Goal: Understand process/instructions: Learn how to perform a task or action

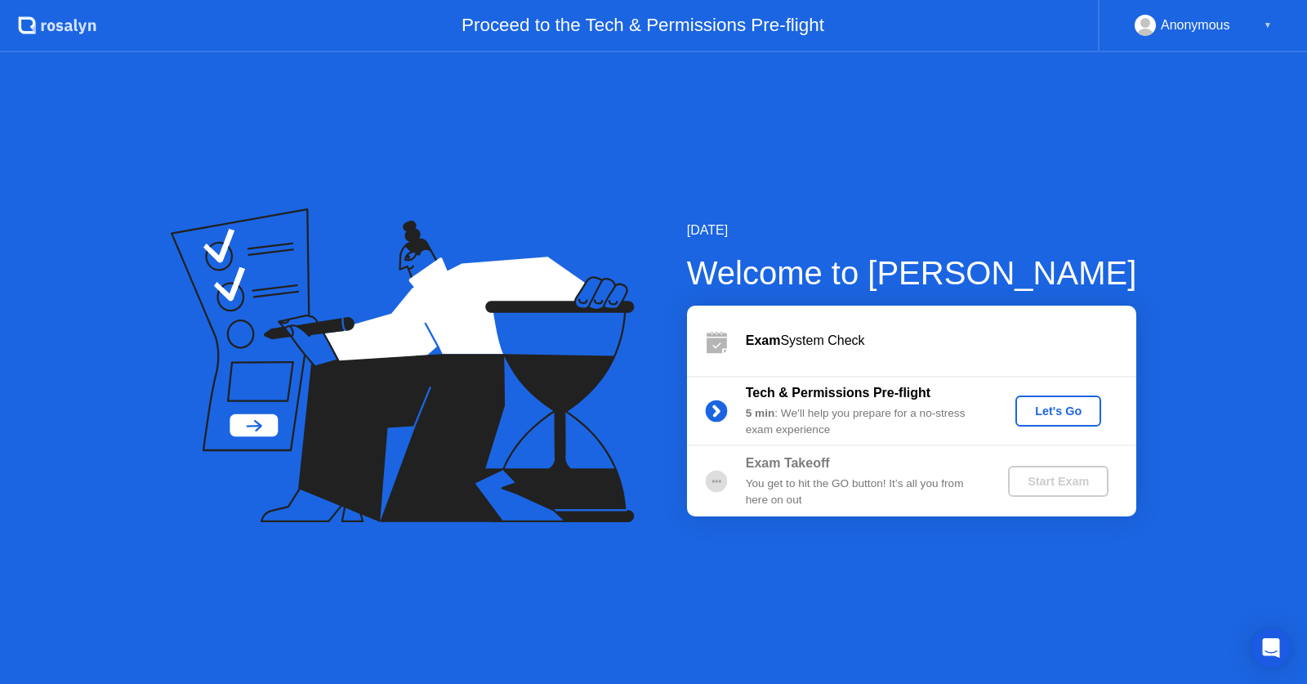
click at [1040, 412] on div "Let's Go" at bounding box center [1058, 410] width 73 height 13
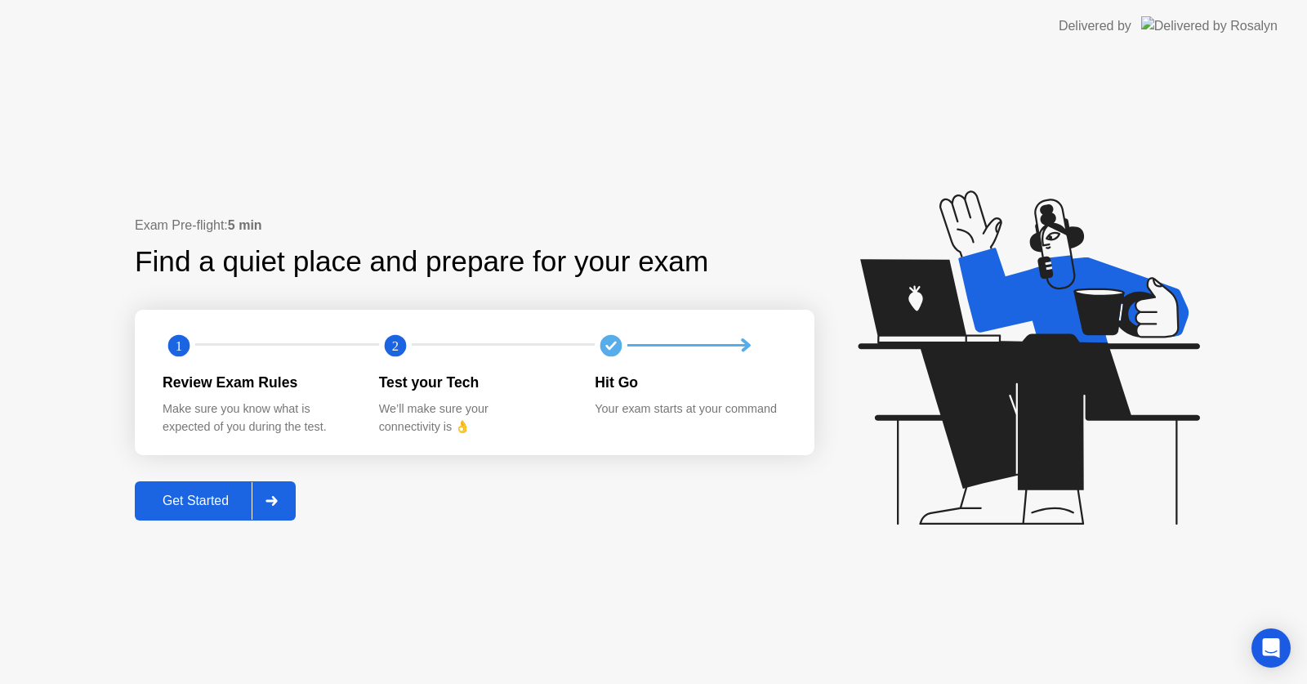
click at [231, 515] on button "Get Started" at bounding box center [215, 500] width 161 height 39
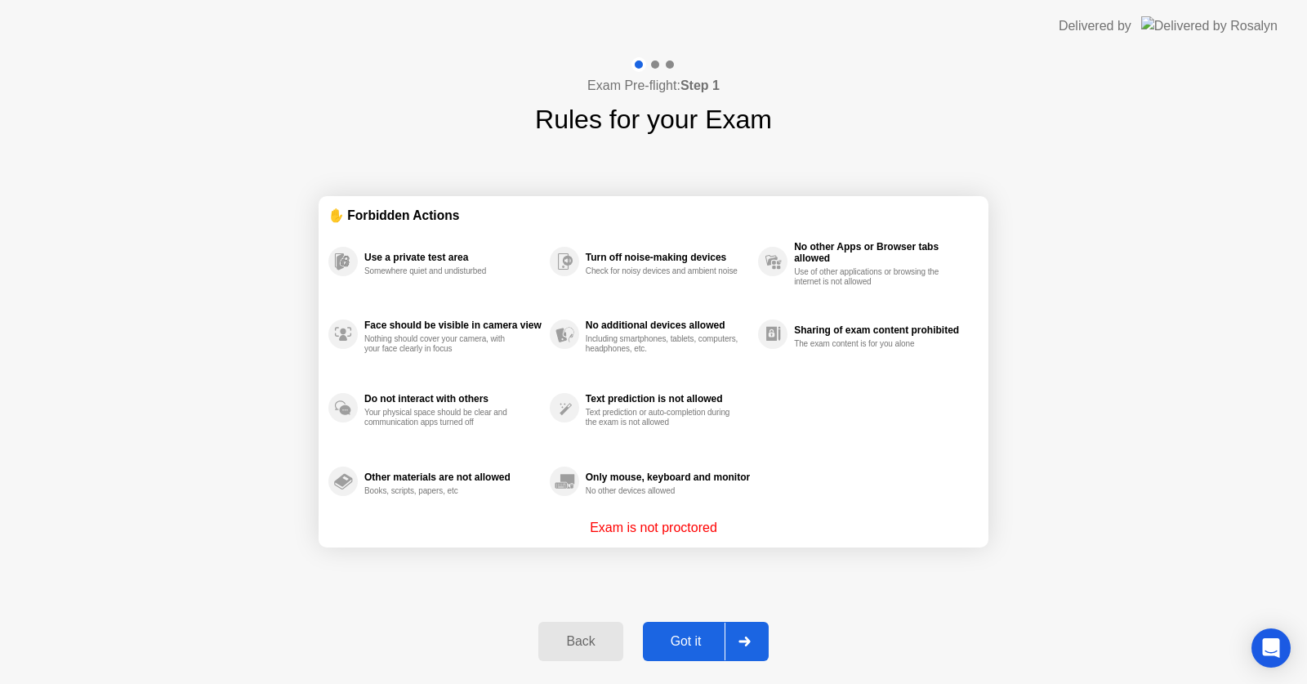
click at [683, 642] on div "Got it" at bounding box center [686, 641] width 77 height 15
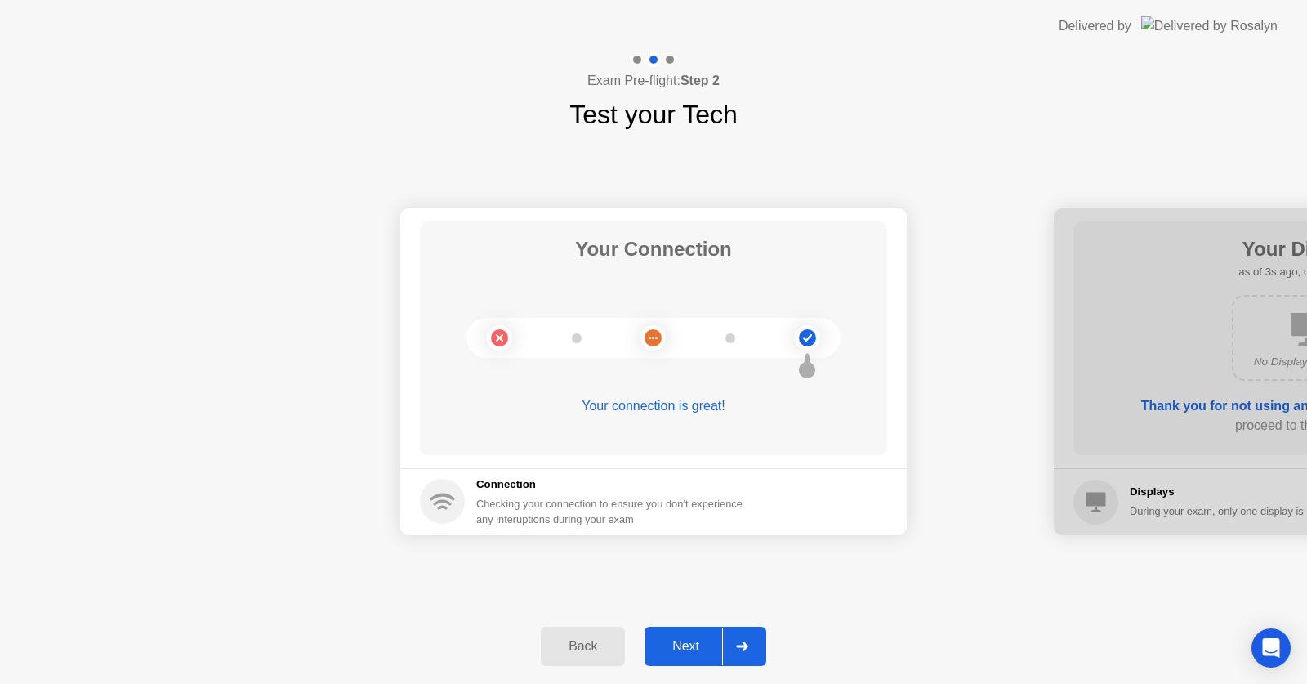
click at [691, 646] on div "Next" at bounding box center [685, 646] width 73 height 15
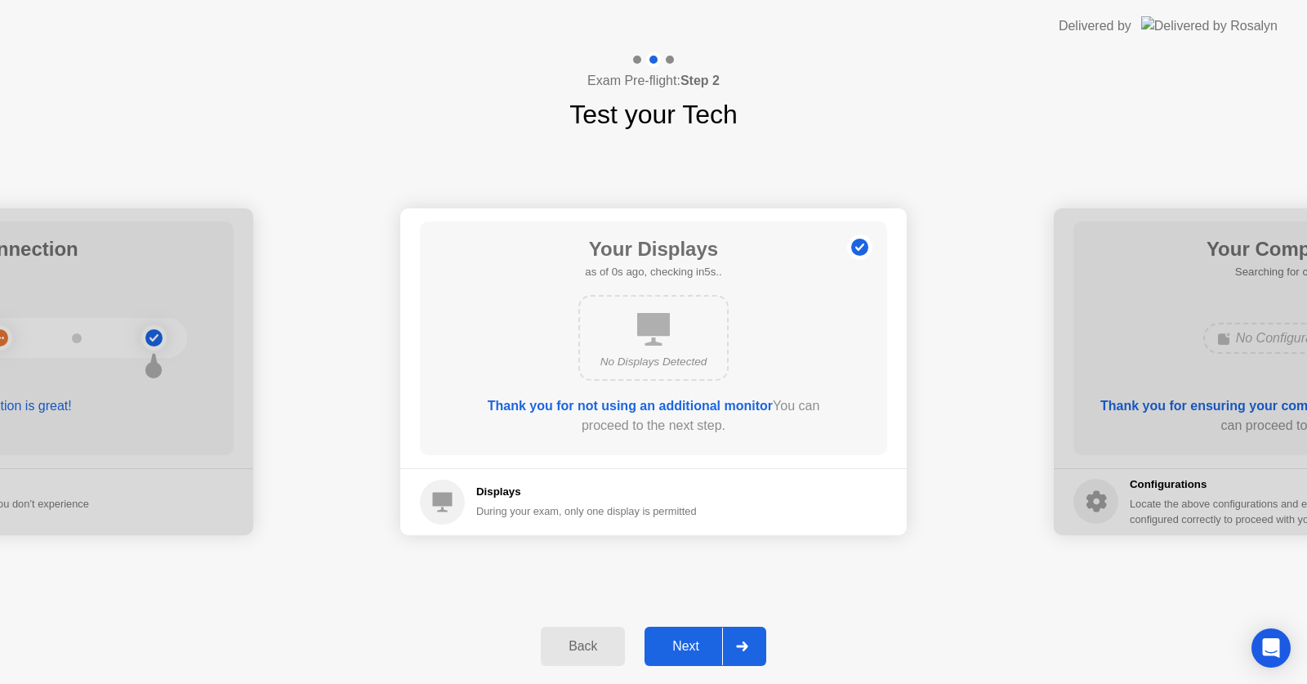
click at [691, 646] on div "Next" at bounding box center [685, 646] width 73 height 15
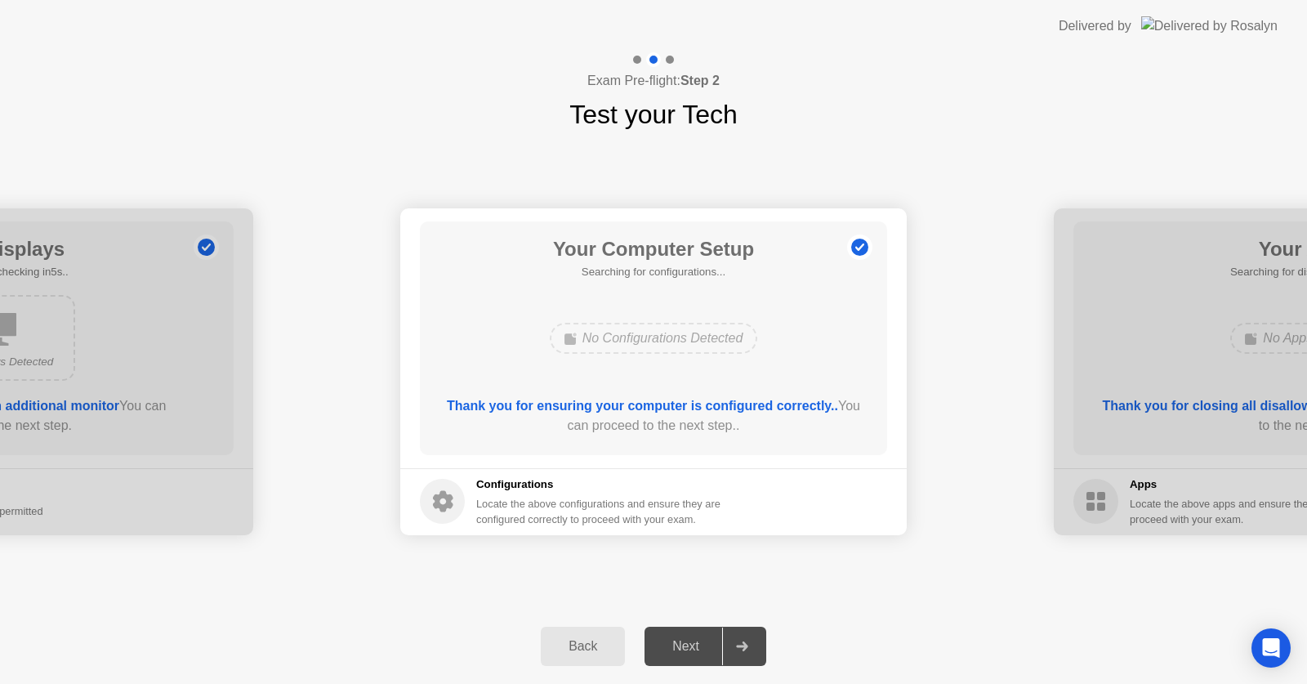
click at [691, 646] on div "Next" at bounding box center [685, 646] width 73 height 15
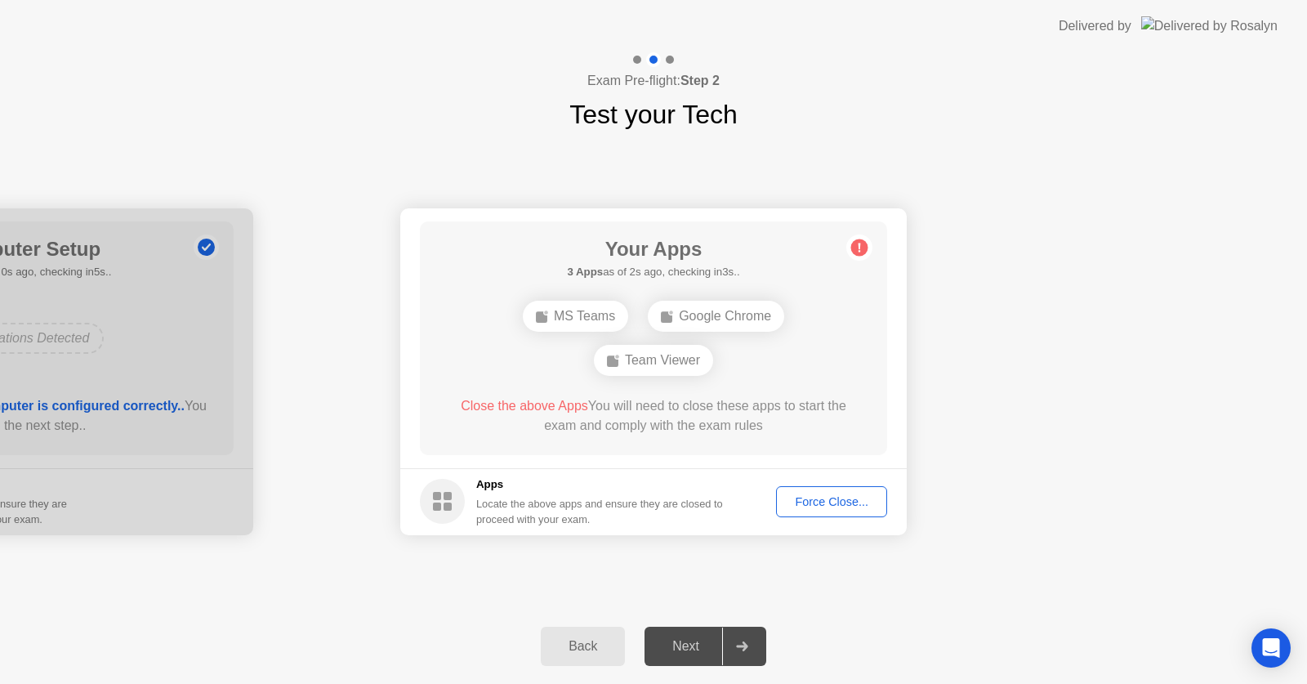
click at [663, 354] on div "Team Viewer" at bounding box center [653, 360] width 119 height 31
click at [857, 489] on button "Force Close..." at bounding box center [831, 501] width 111 height 31
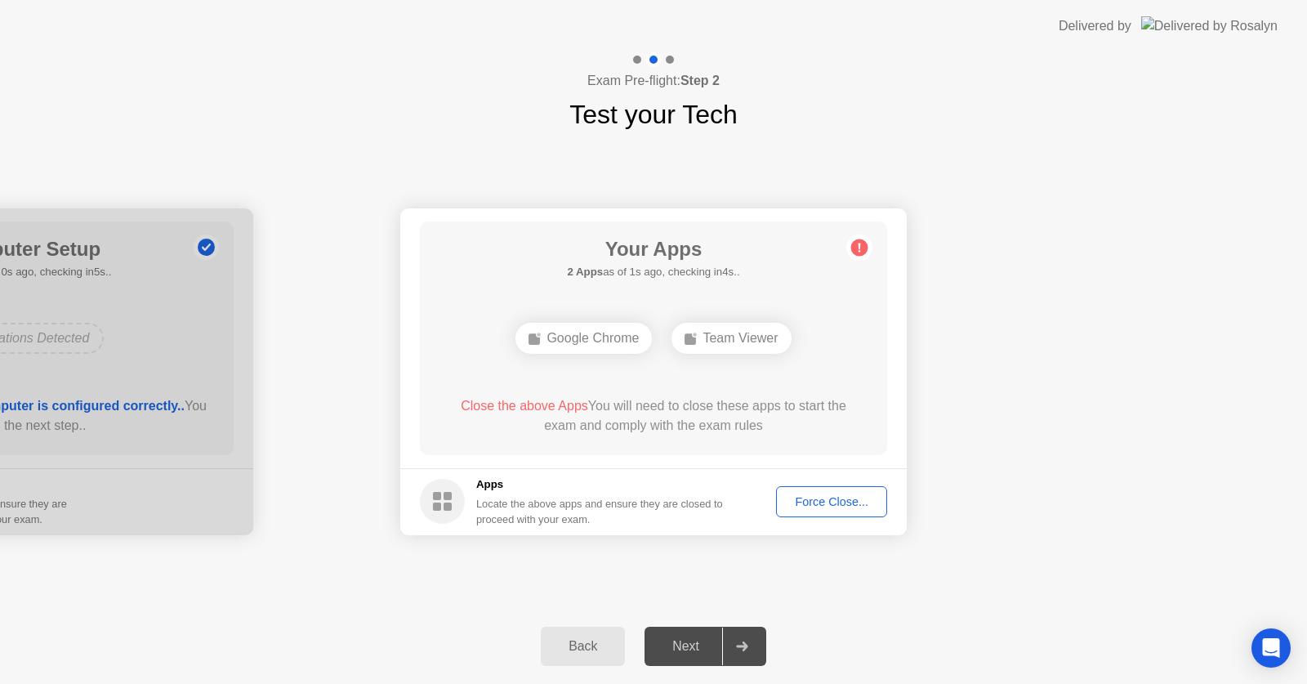
click at [672, 403] on div "Close the above Apps You will need to close these apps to start the exam and co…" at bounding box center [653, 415] width 421 height 39
